Goal: Navigation & Orientation: Understand site structure

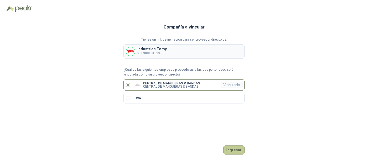
click at [236, 149] on button "Ingresar" at bounding box center [234, 150] width 21 height 9
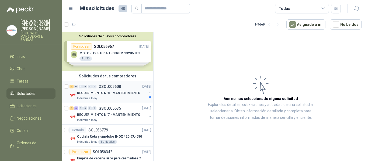
click at [107, 85] on p "GSOL005608" at bounding box center [110, 87] width 22 height 4
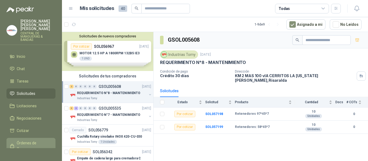
click at [29, 142] on span "Órdenes de Compra" at bounding box center [34, 146] width 34 height 12
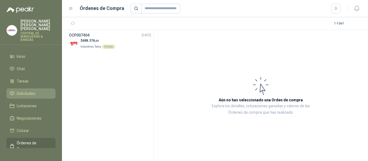
click at [33, 91] on span "Solicitudes" at bounding box center [26, 94] width 19 height 6
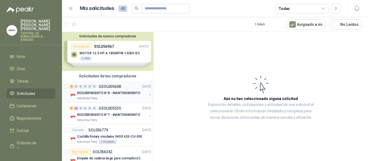
click at [148, 96] on button "button" at bounding box center [150, 95] width 4 height 4
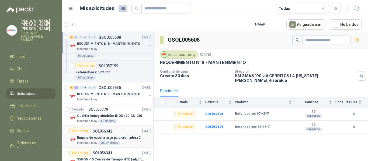
scroll to position [81, 0]
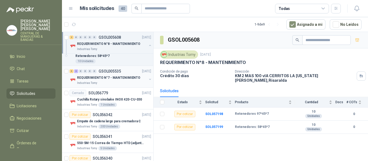
click at [148, 79] on button "button" at bounding box center [150, 79] width 4 height 4
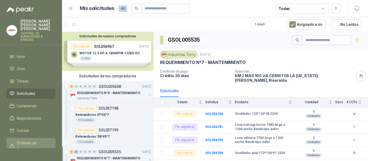
click at [27, 142] on span "Órdenes de Compra" at bounding box center [34, 146] width 34 height 12
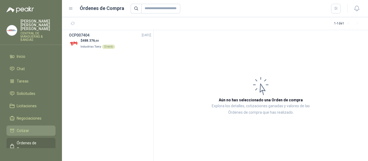
click at [22, 128] on span "Cotizar" at bounding box center [23, 131] width 12 height 6
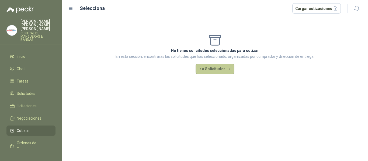
click at [219, 69] on button "Ir a Solicitudes" at bounding box center [215, 69] width 39 height 11
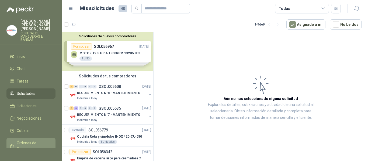
click at [29, 140] on span "Órdenes de Compra" at bounding box center [34, 146] width 34 height 12
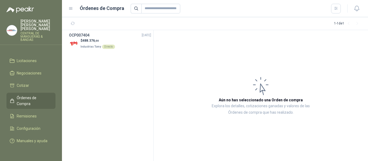
scroll to position [47, 0]
click at [30, 114] on span "Remisiones" at bounding box center [27, 117] width 20 height 6
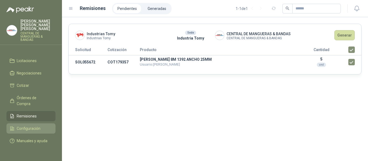
click at [39, 126] on span "Configuración" at bounding box center [29, 129] width 24 height 6
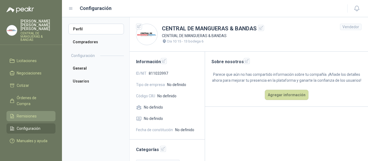
click at [33, 114] on span "Remisiones" at bounding box center [27, 117] width 20 height 6
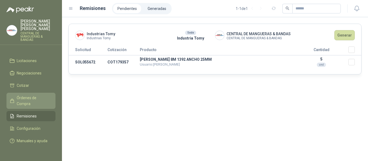
click at [22, 95] on span "Órdenes de Compra" at bounding box center [34, 101] width 34 height 12
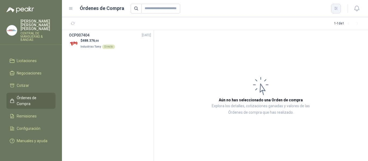
click at [338, 10] on icon "button" at bounding box center [336, 8] width 5 height 5
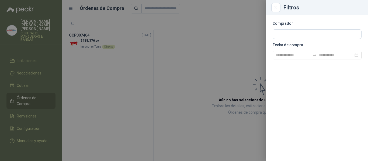
click at [198, 63] on div at bounding box center [184, 80] width 368 height 161
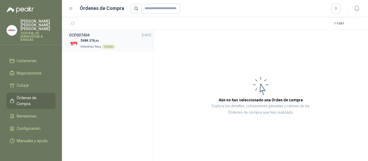
click at [109, 45] on div "Directo" at bounding box center [108, 47] width 13 height 4
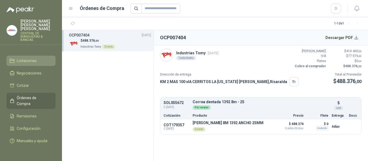
click at [32, 58] on span "Licitaciones" at bounding box center [27, 61] width 20 height 6
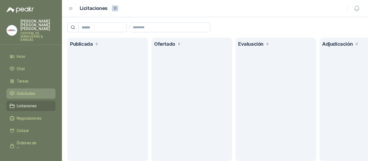
click at [32, 91] on span "Solicitudes" at bounding box center [26, 94] width 19 height 6
